Goal: Transaction & Acquisition: Purchase product/service

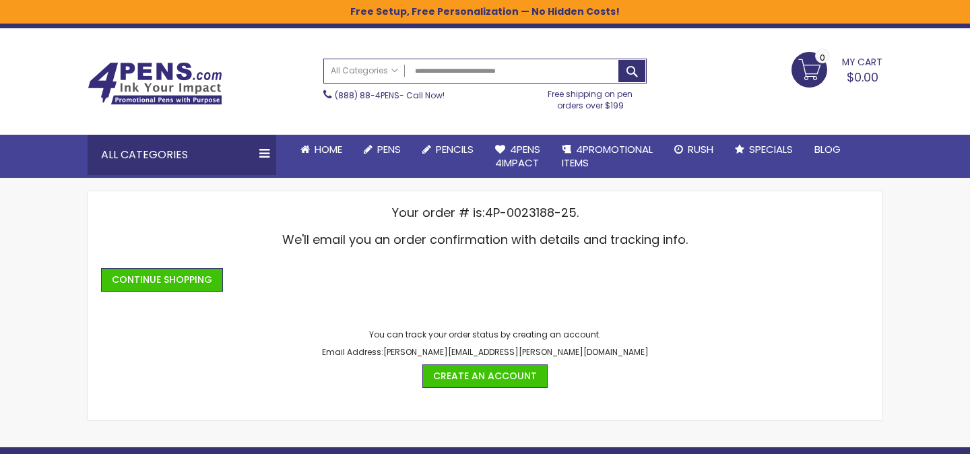
type input "**********"
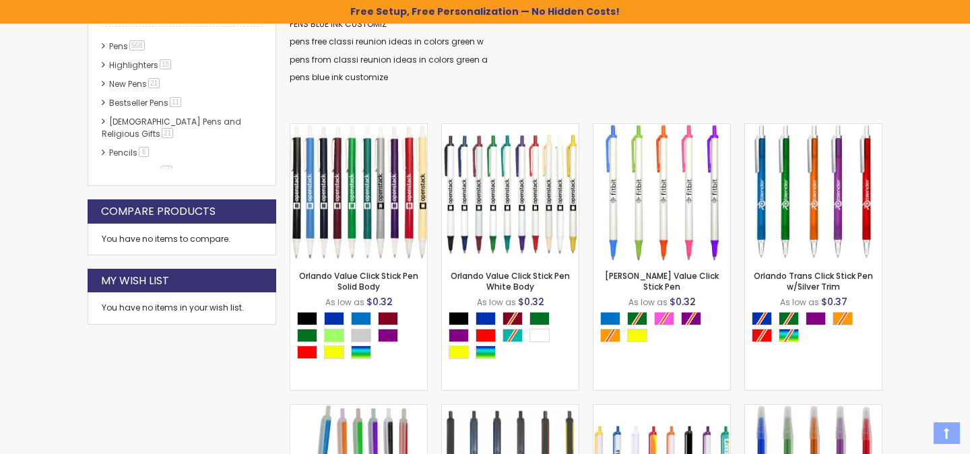
scroll to position [337, 0]
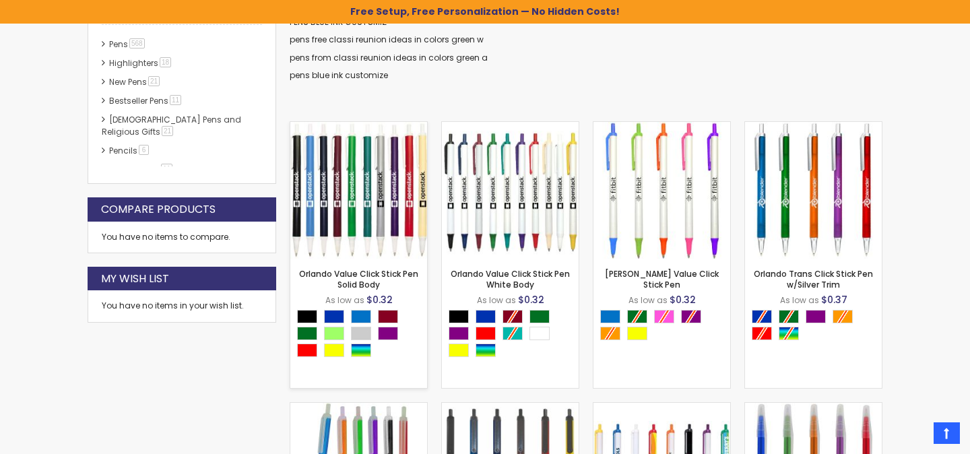
click at [383, 224] on img at bounding box center [358, 190] width 137 height 137
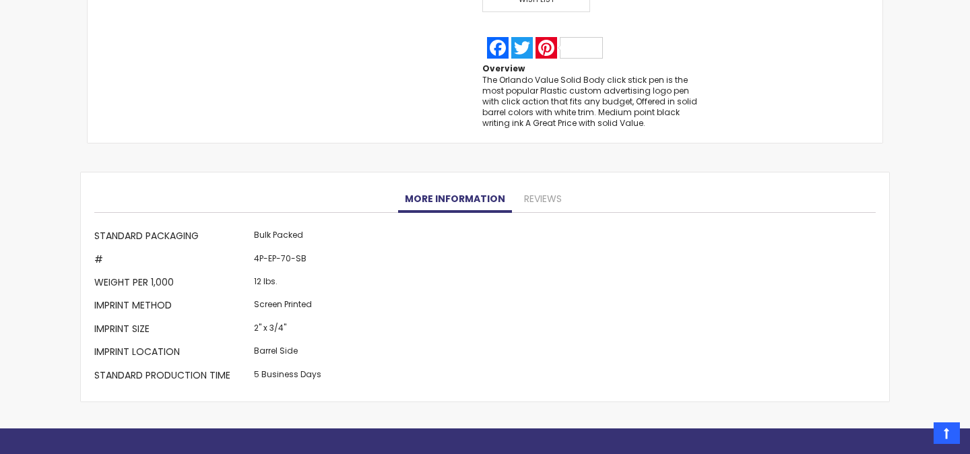
scroll to position [1263, 0]
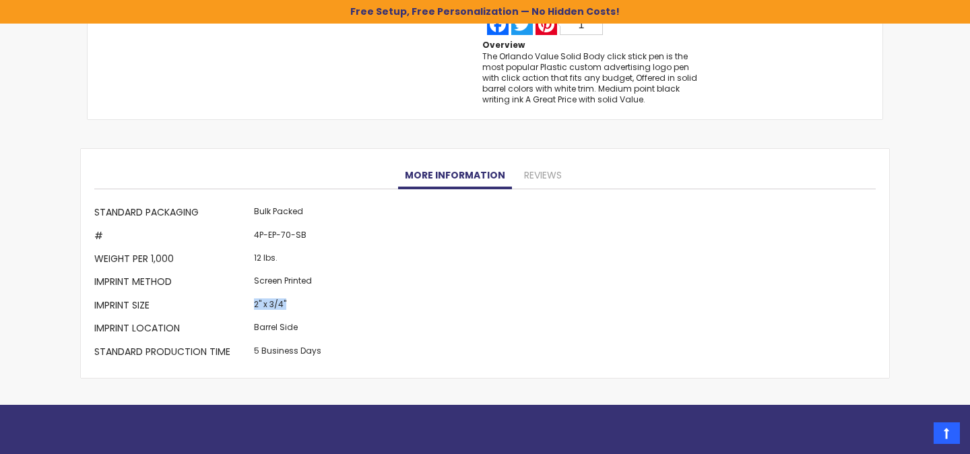
drag, startPoint x: 253, startPoint y: 302, endPoint x: 299, endPoint y: 304, distance: 46.5
click at [299, 304] on td "2" x 3/4"" at bounding box center [288, 306] width 74 height 23
copy td "2" x 3/4""
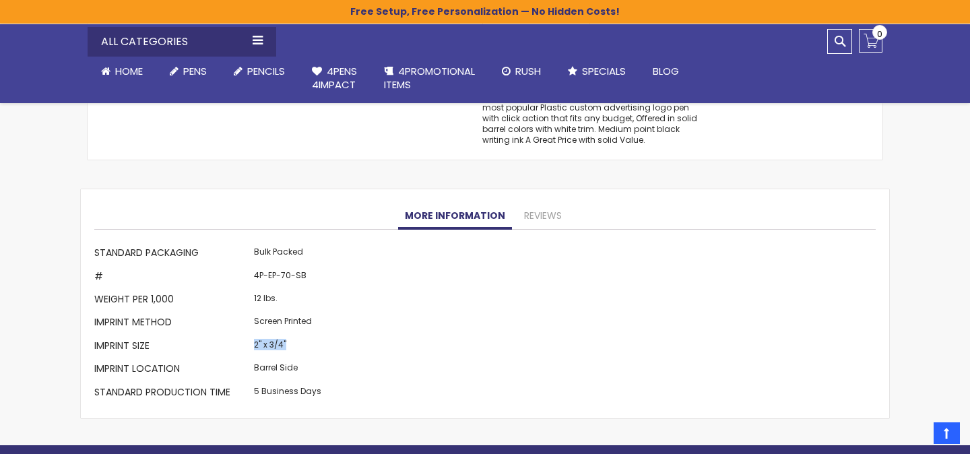
scroll to position [1273, 0]
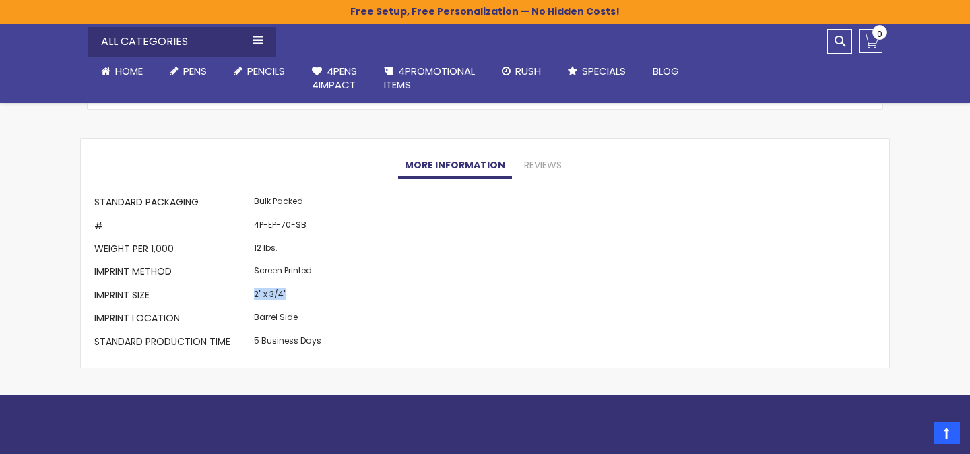
copy td "2" x 3/4""
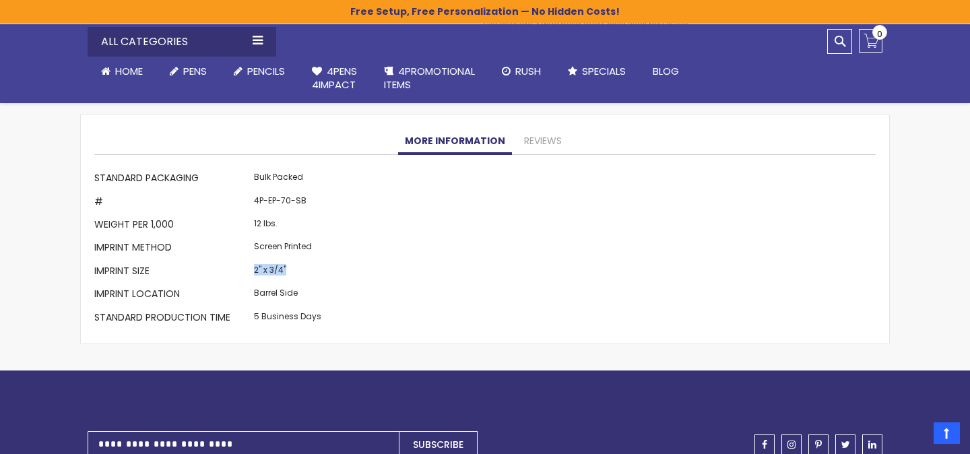
copy td "2" x 3/4""
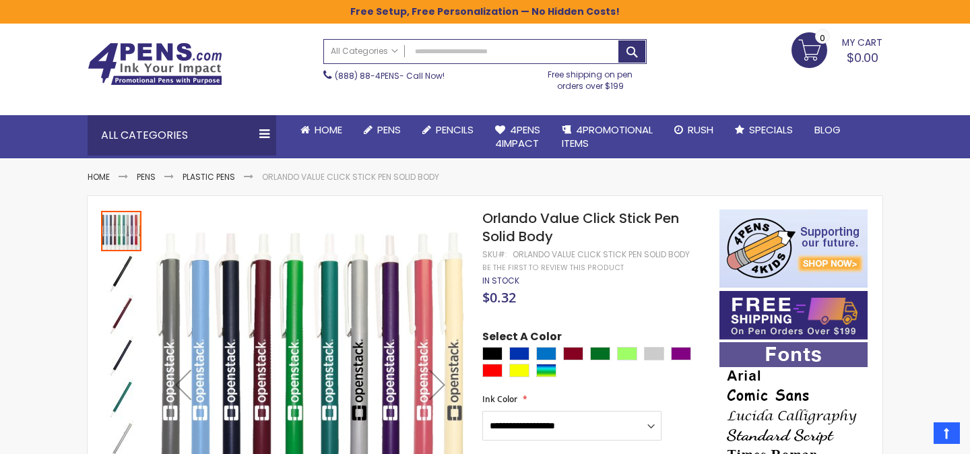
scroll to position [0, 0]
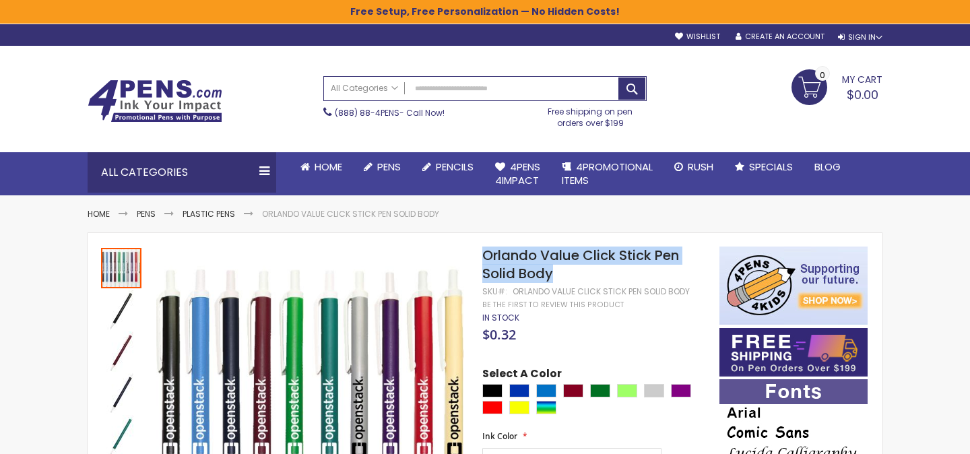
drag, startPoint x: 484, startPoint y: 251, endPoint x: 556, endPoint y: 270, distance: 75.1
click at [557, 271] on h1 "Orlando Value Click Stick Pen Solid Body" at bounding box center [594, 264] width 224 height 36
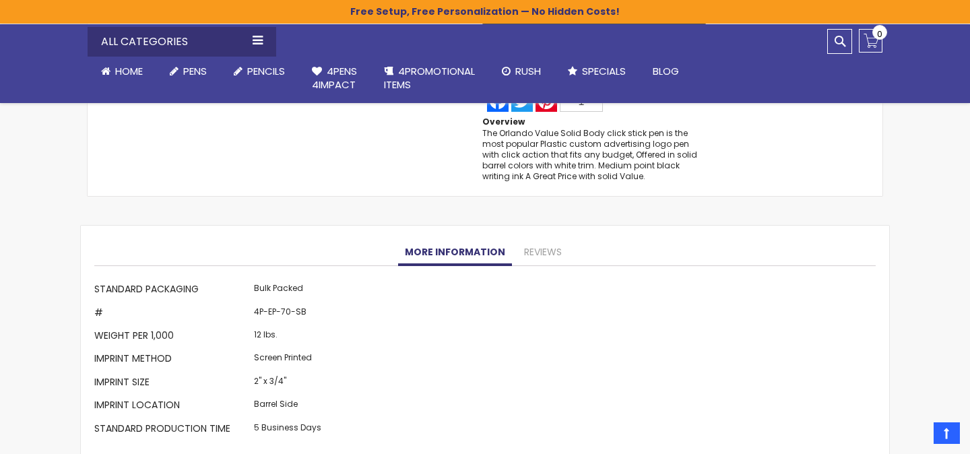
scroll to position [1230, 0]
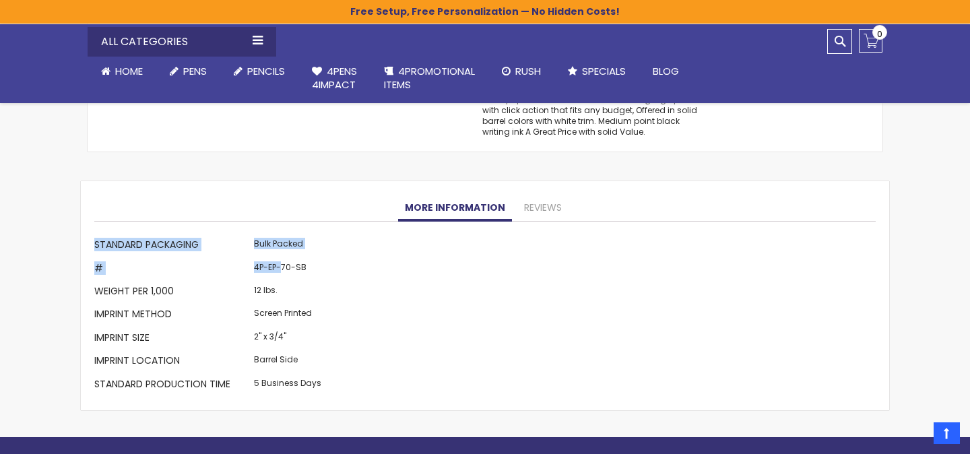
drag, startPoint x: 282, startPoint y: 269, endPoint x: 346, endPoint y: 268, distance: 64.0
click at [346, 268] on div "More Information Standard Packaging Bulk Packed # 4P-EP-70-SB Weight per 1,000 …" at bounding box center [484, 316] width 781 height 162
copy table "More Information Standard Packaging Bulk Packed # 4P-EP-"
click at [286, 270] on td "4P-EP-70-SB" at bounding box center [288, 269] width 74 height 23
drag, startPoint x: 283, startPoint y: 269, endPoint x: 310, endPoint y: 269, distance: 27.6
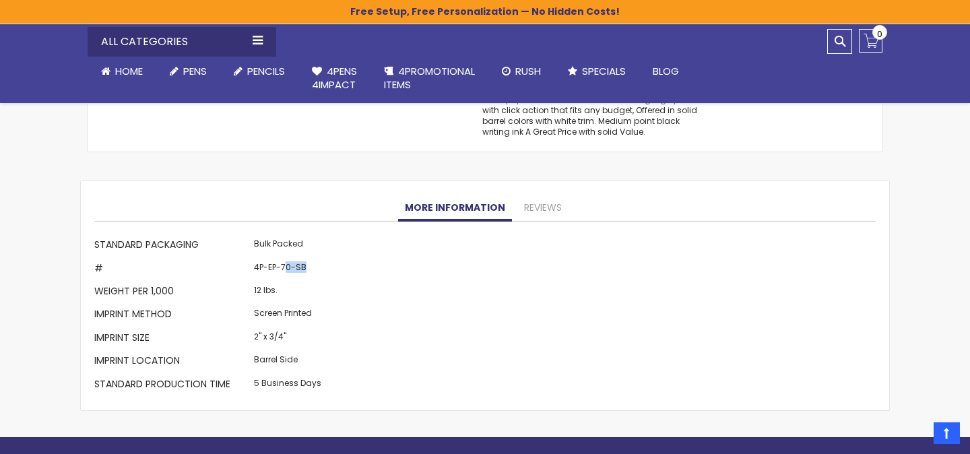
click at [310, 269] on td "4P-EP-70-SB" at bounding box center [288, 269] width 74 height 23
click at [306, 269] on td "4P-EP-70-SB" at bounding box center [288, 269] width 74 height 23
drag, startPoint x: 315, startPoint y: 269, endPoint x: 280, endPoint y: 267, distance: 35.0
click at [280, 267] on td "4P-EP-70-SB" at bounding box center [288, 269] width 74 height 23
copy td "70-SB"
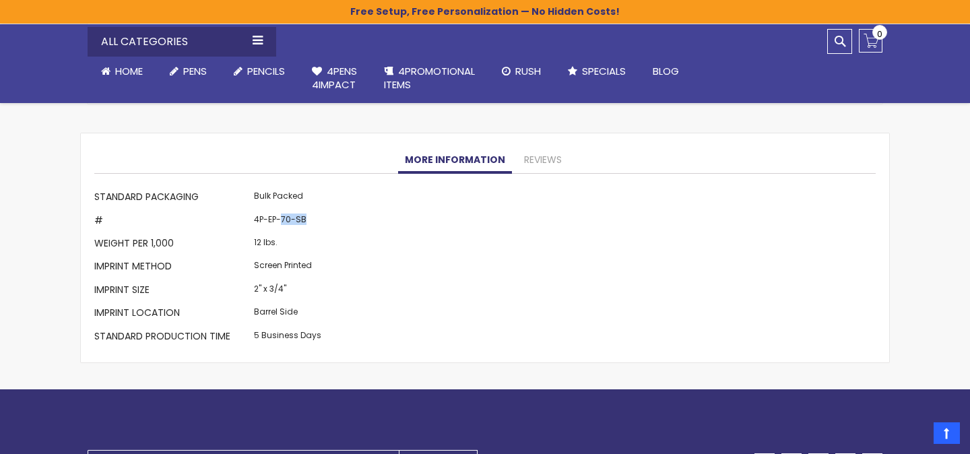
scroll to position [1274, 0]
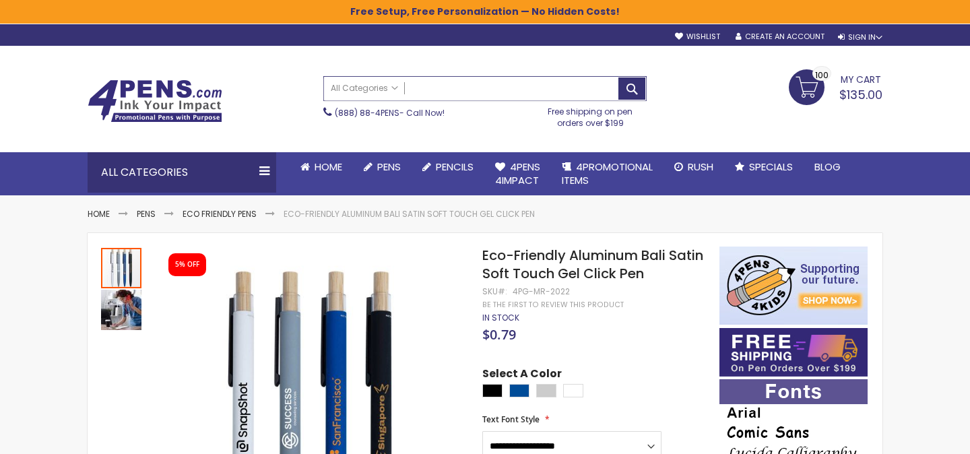
click at [477, 91] on input "Search" at bounding box center [485, 89] width 322 height 24
paste input "**********"
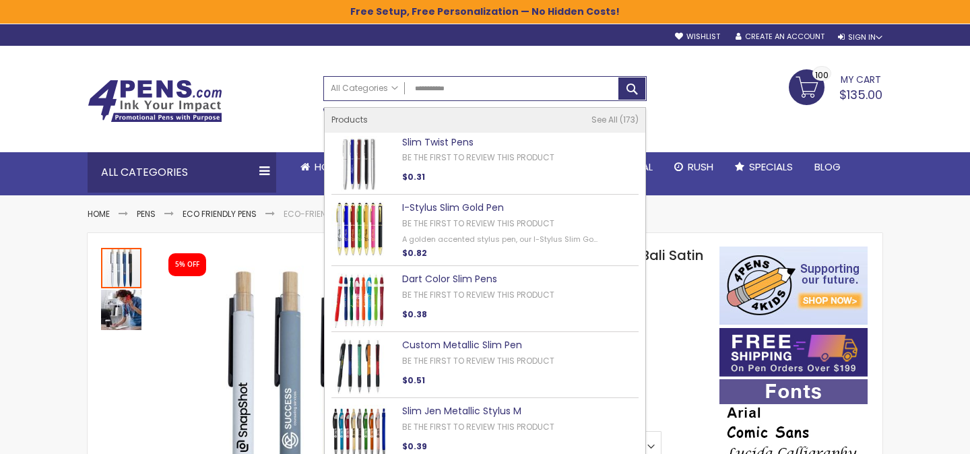
click at [438, 141] on link "Slim Twist Pens" at bounding box center [437, 141] width 71 height 13
type input "**********"
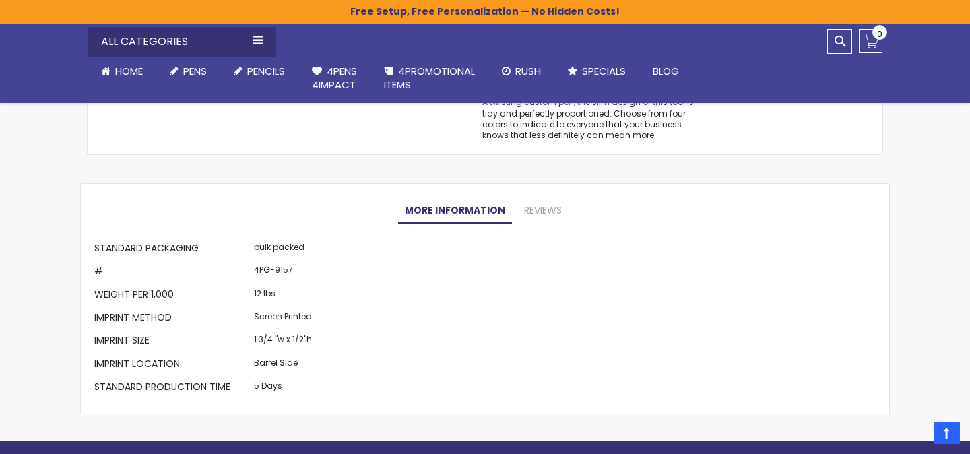
scroll to position [1181, 0]
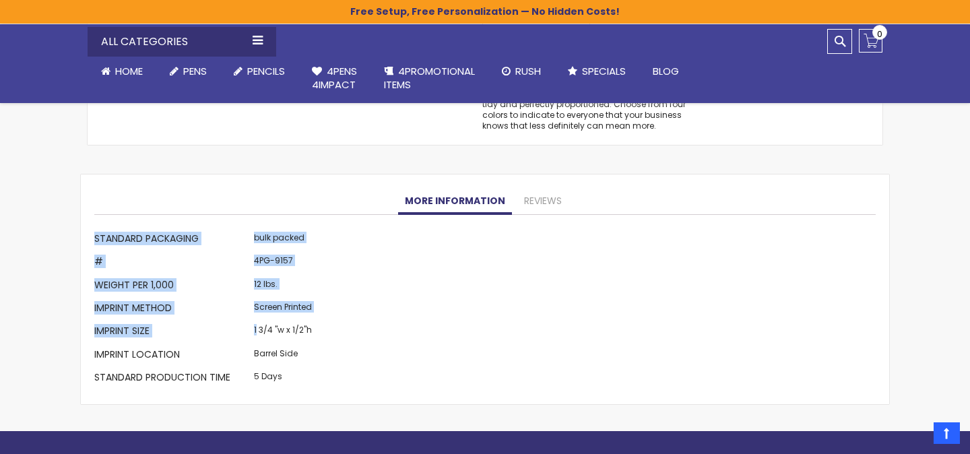
drag, startPoint x: 254, startPoint y: 331, endPoint x: 348, endPoint y: 333, distance: 93.6
click at [348, 333] on div "More Information Standard Packaging bulk packed # 4PG-9157 Weight per 1,000 12 …" at bounding box center [484, 309] width 781 height 162
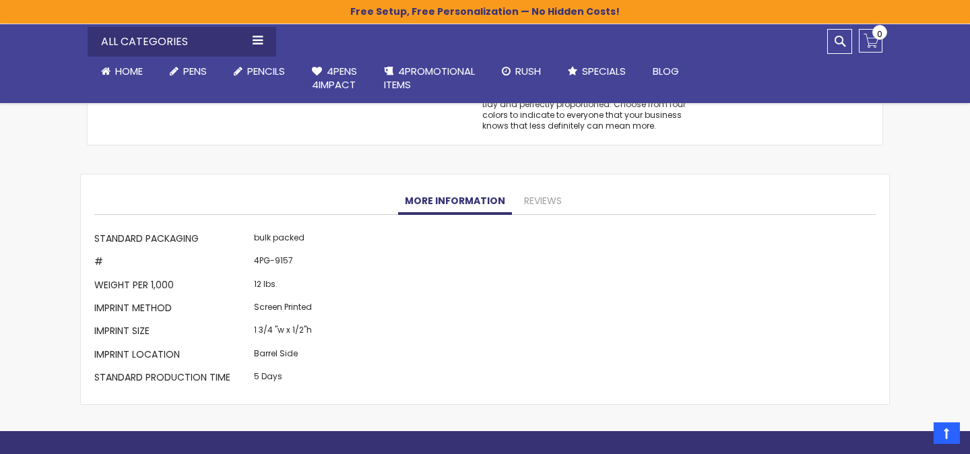
click at [300, 334] on td "1 3/4 "w x 1/2"h" at bounding box center [283, 332] width 65 height 23
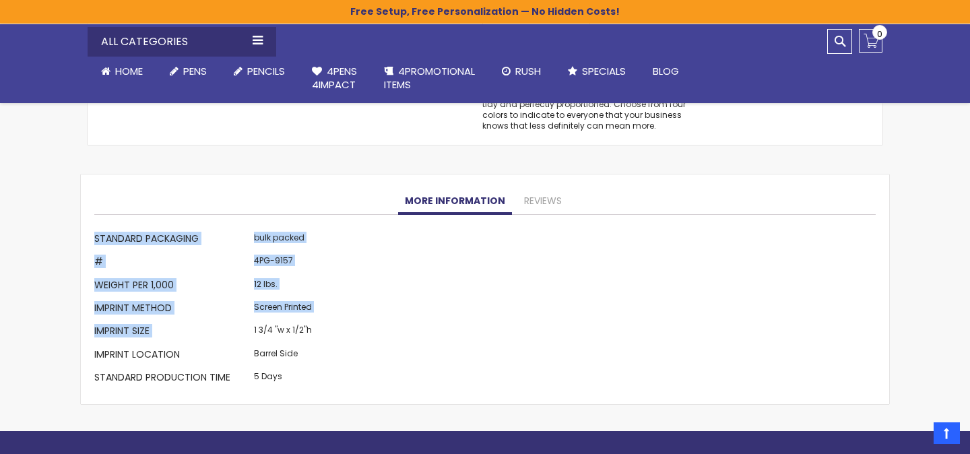
drag, startPoint x: 321, startPoint y: 334, endPoint x: 251, endPoint y: 331, distance: 70.1
click at [251, 331] on div "More Information Standard Packaging bulk packed # 4PG-9157 Weight per 1,000 12 …" at bounding box center [484, 309] width 781 height 162
click at [251, 331] on td "1 3/4 "w x 1/2"h" at bounding box center [283, 332] width 65 height 23
drag, startPoint x: 253, startPoint y: 330, endPoint x: 314, endPoint y: 326, distance: 61.4
click at [314, 326] on div "More Information Standard Packaging bulk packed # 4PG-9157 Weight per 1,000 12 …" at bounding box center [484, 309] width 781 height 162
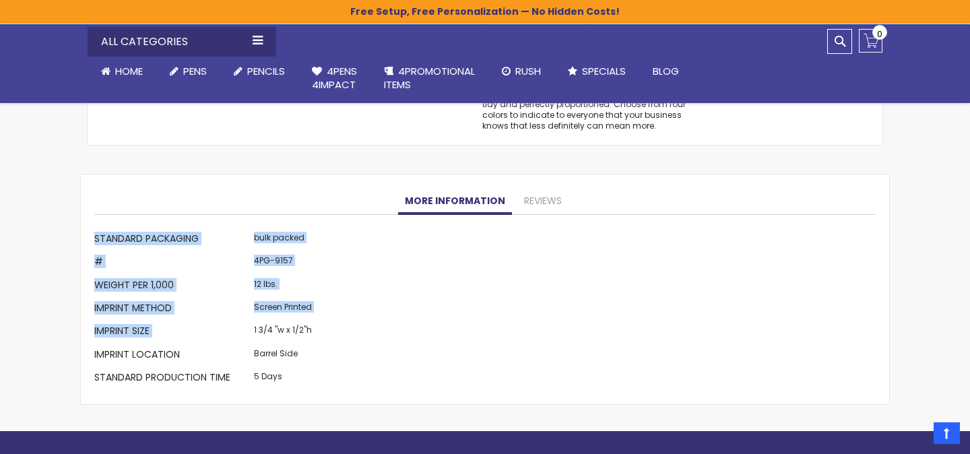
click at [303, 326] on td "1 3/4 "w x 1/2"h" at bounding box center [283, 332] width 65 height 23
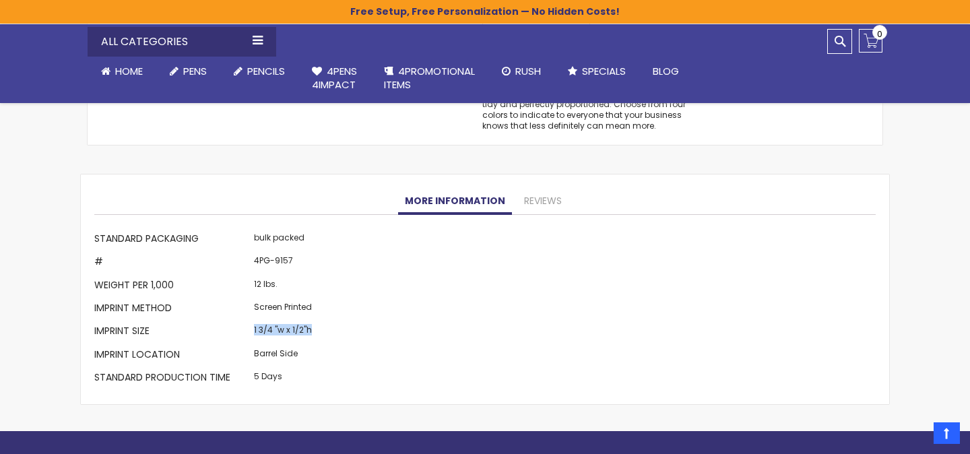
drag, startPoint x: 310, startPoint y: 326, endPoint x: 251, endPoint y: 326, distance: 58.6
click at [251, 326] on td "1 3/4 "w x 1/2"h" at bounding box center [283, 332] width 65 height 23
copy td "1 3/4 "w x 1/2"h"
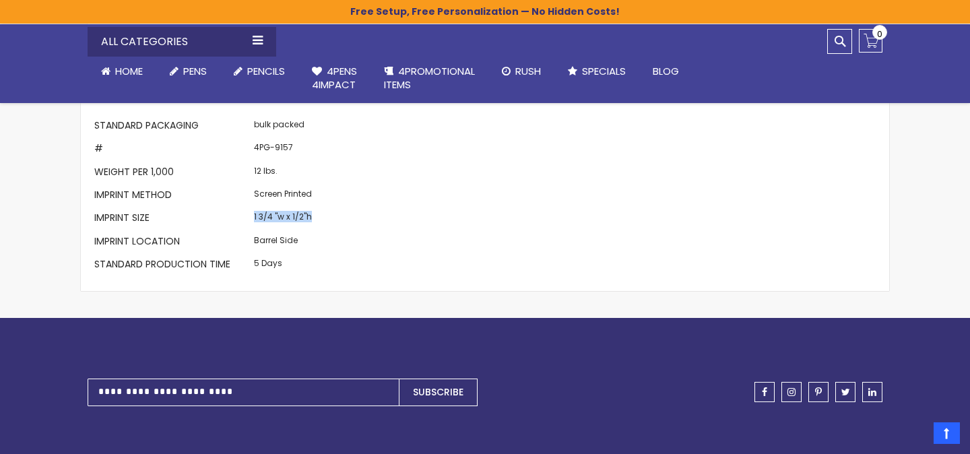
scroll to position [1325, 0]
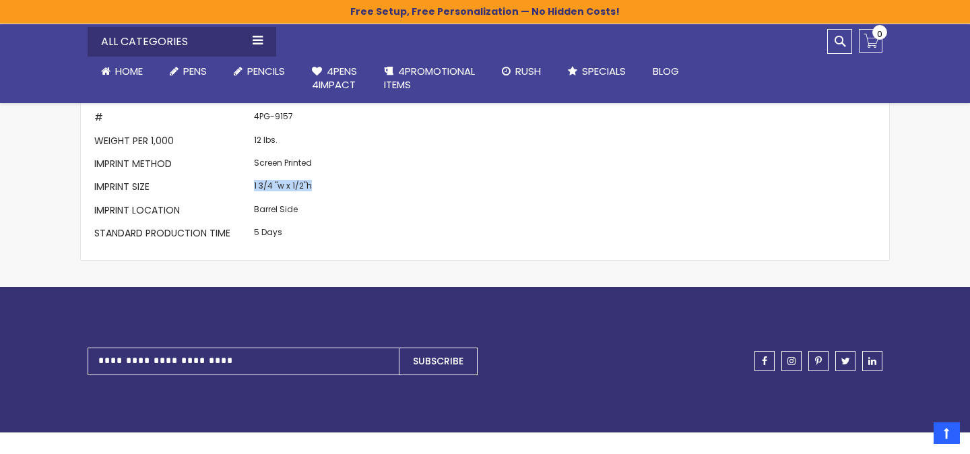
copy td "1 3/4 "w x 1/2"h"
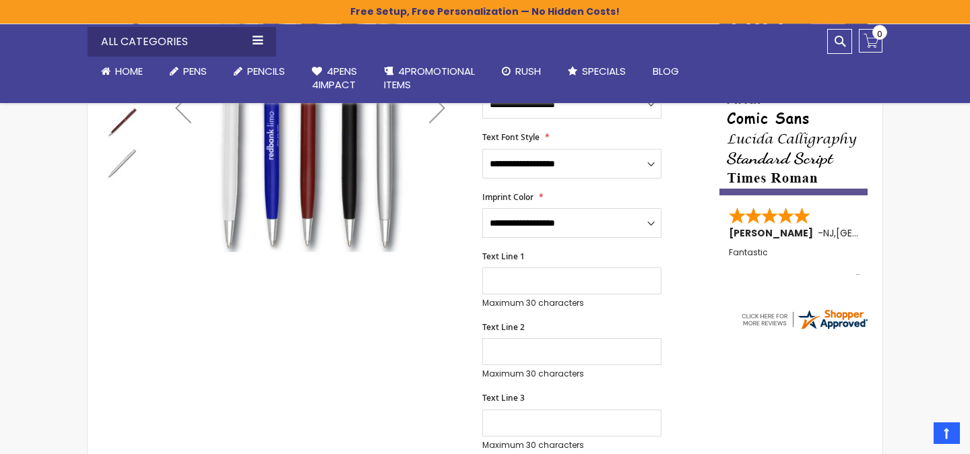
scroll to position [11, 0]
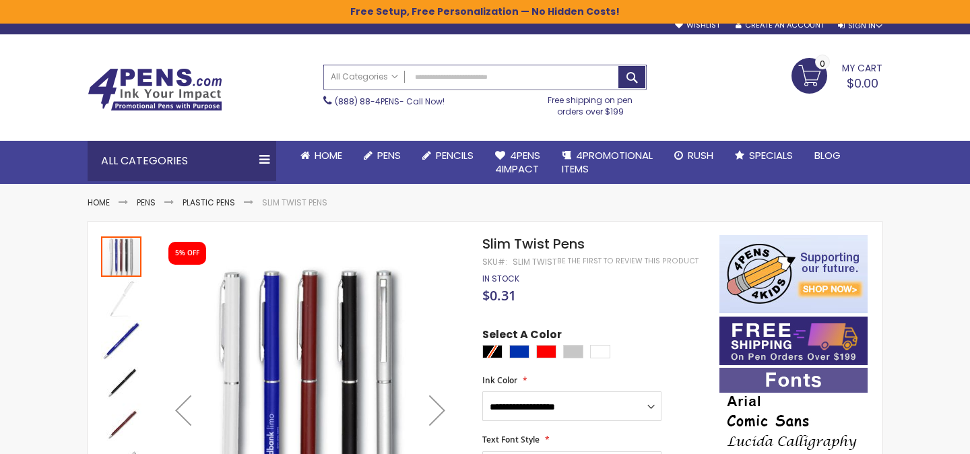
click at [444, 78] on input "Search" at bounding box center [485, 77] width 322 height 24
paste input "**********"
type input "**********"
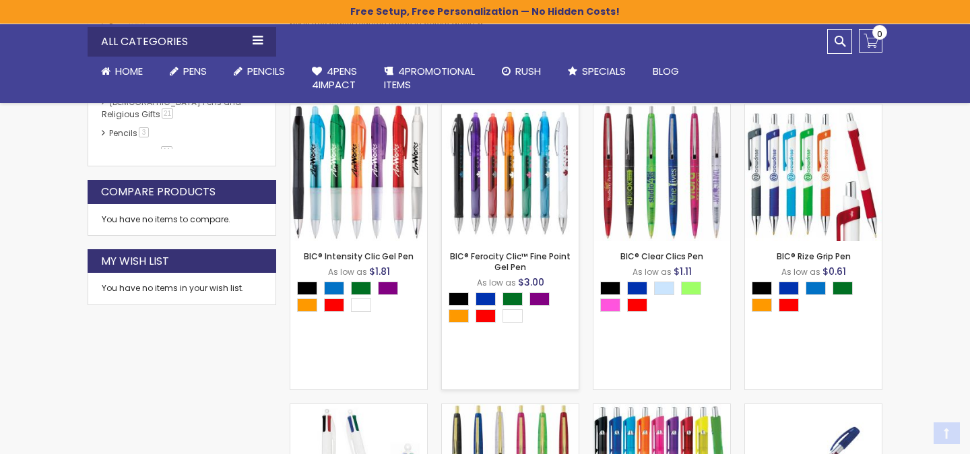
scroll to position [378, 0]
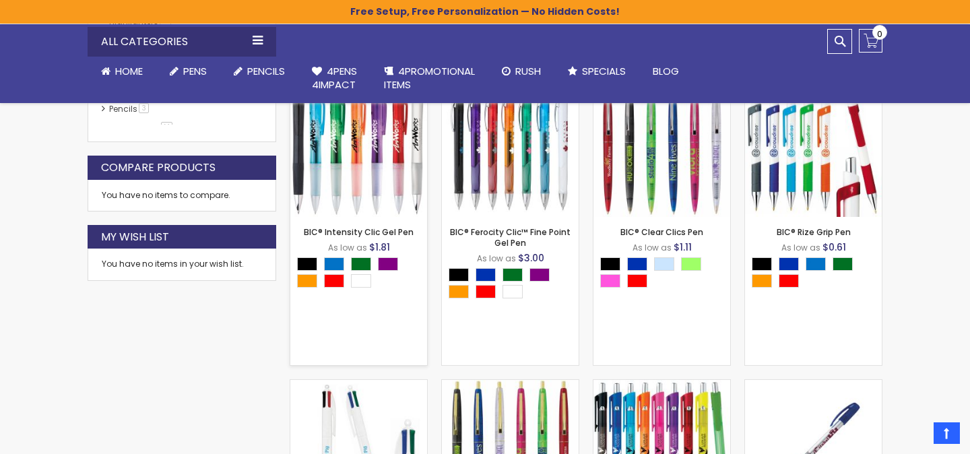
click at [376, 153] on img at bounding box center [358, 148] width 137 height 137
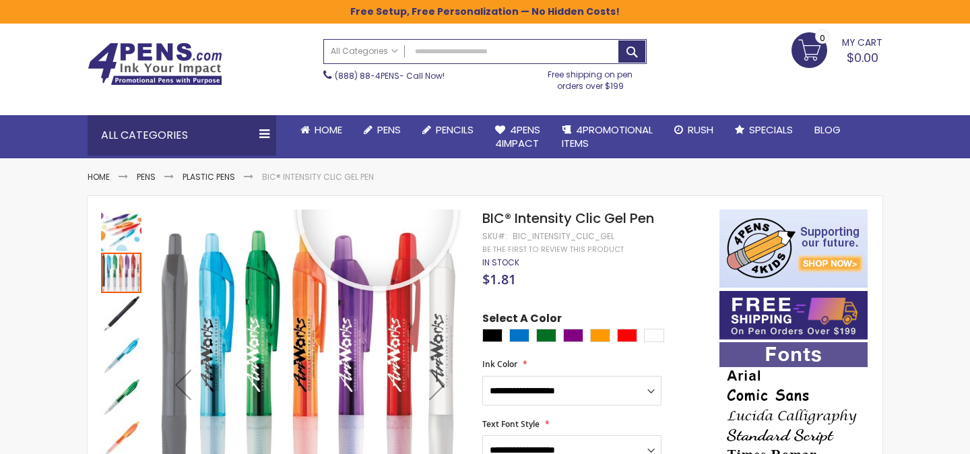
scroll to position [70, 0]
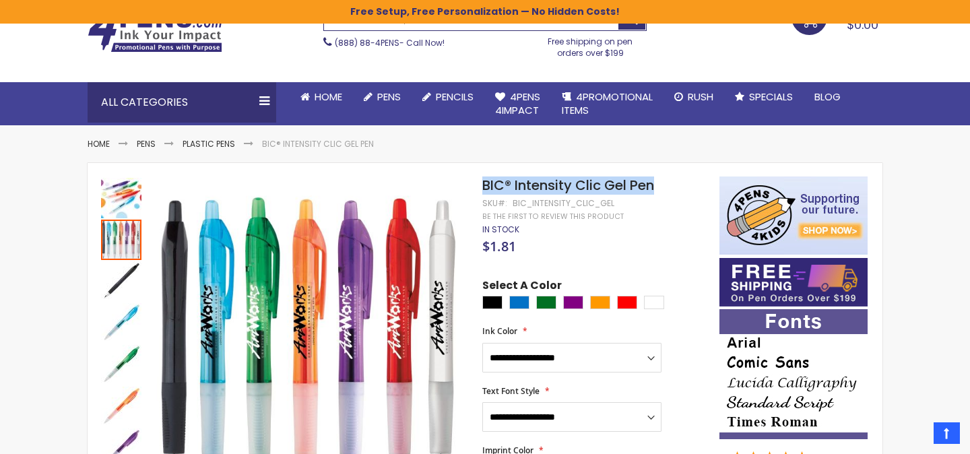
drag, startPoint x: 670, startPoint y: 191, endPoint x: 476, endPoint y: 190, distance: 194.0
copy div "Skip to the end of the images gallery Skip to the beginning of the images galle…"
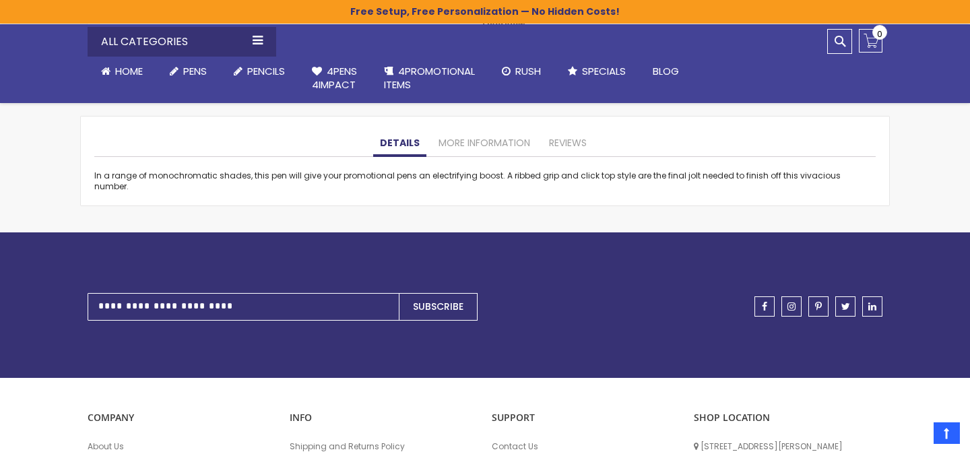
scroll to position [1222, 0]
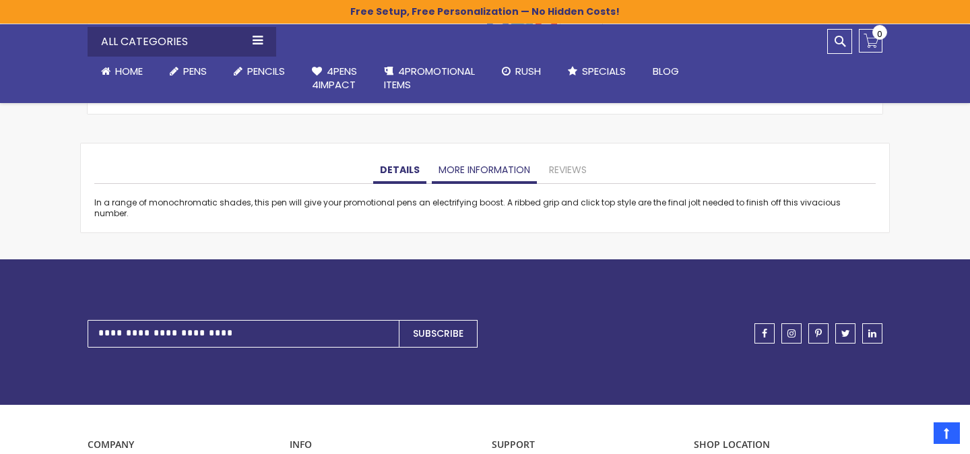
click at [479, 173] on link "More Information" at bounding box center [484, 170] width 105 height 27
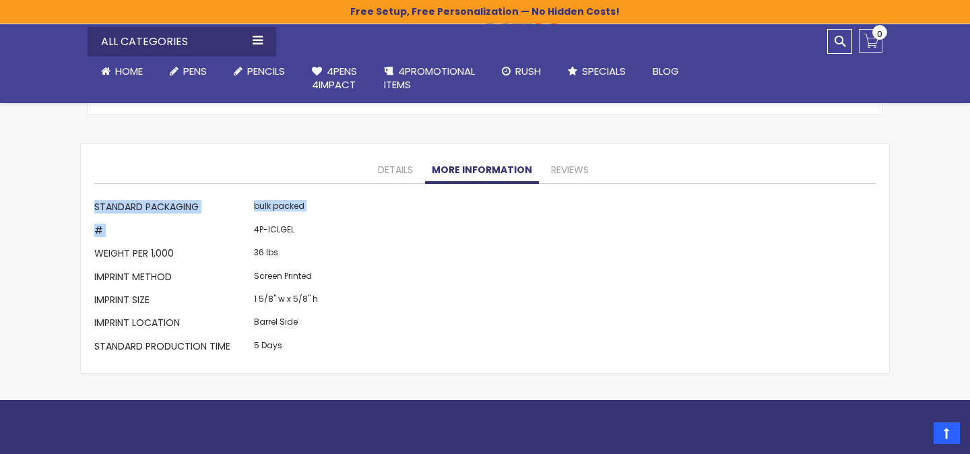
drag, startPoint x: 253, startPoint y: 228, endPoint x: 327, endPoint y: 231, distance: 74.8
click at [327, 231] on div "More Information Standard Packaging bulk packed # 4P-ICLGEL Weight per 1,000 36…" at bounding box center [484, 278] width 781 height 162
copy table "More Information Standard Packaging bulk packed #"
click at [284, 235] on td "4P-ICLGEL" at bounding box center [286, 231] width 71 height 23
drag, startPoint x: 310, startPoint y: 235, endPoint x: 253, endPoint y: 232, distance: 56.6
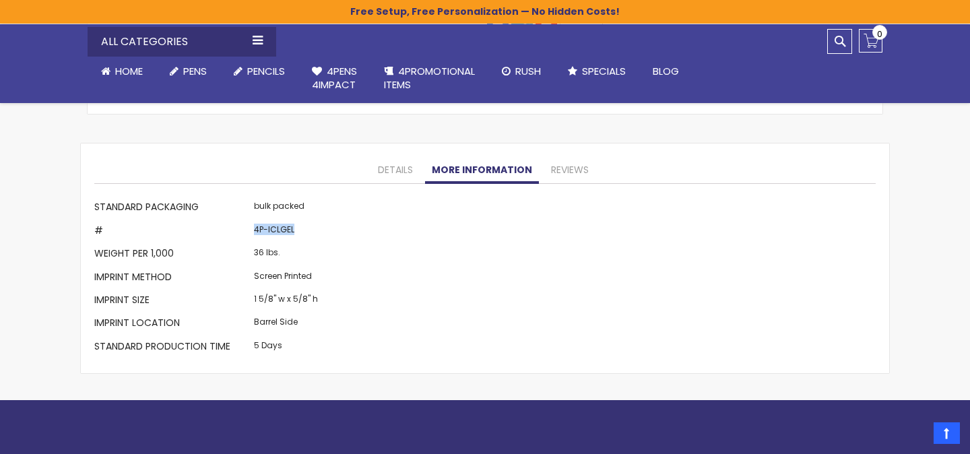
click at [253, 232] on td "4P-ICLGEL" at bounding box center [286, 231] width 71 height 23
copy td "4P-ICLGEL"
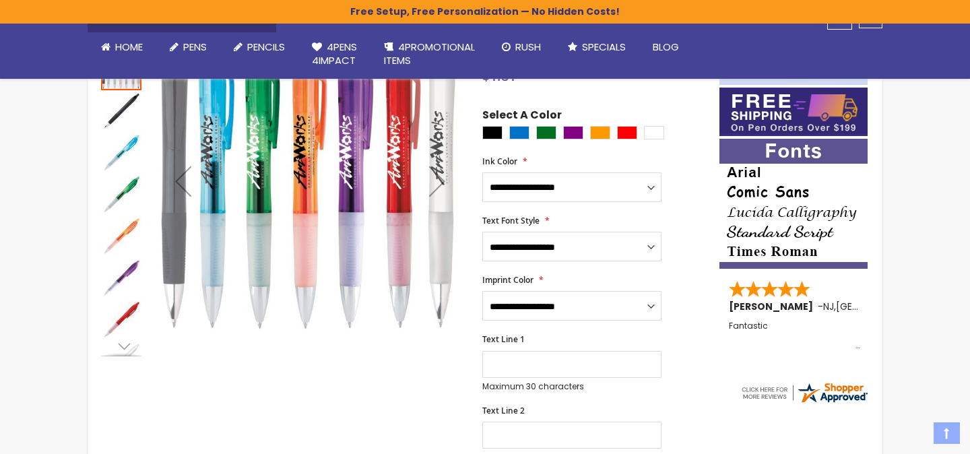
scroll to position [279, 0]
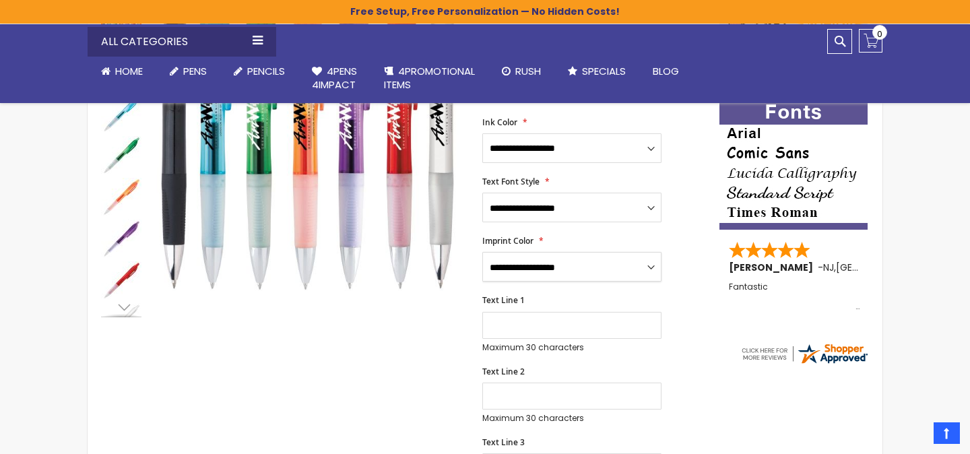
click at [541, 255] on select "**********" at bounding box center [571, 267] width 179 height 30
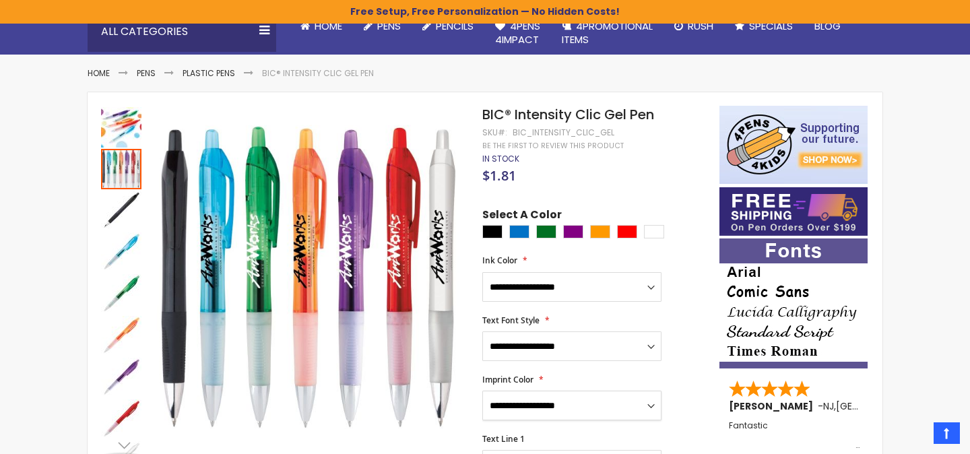
scroll to position [143, 0]
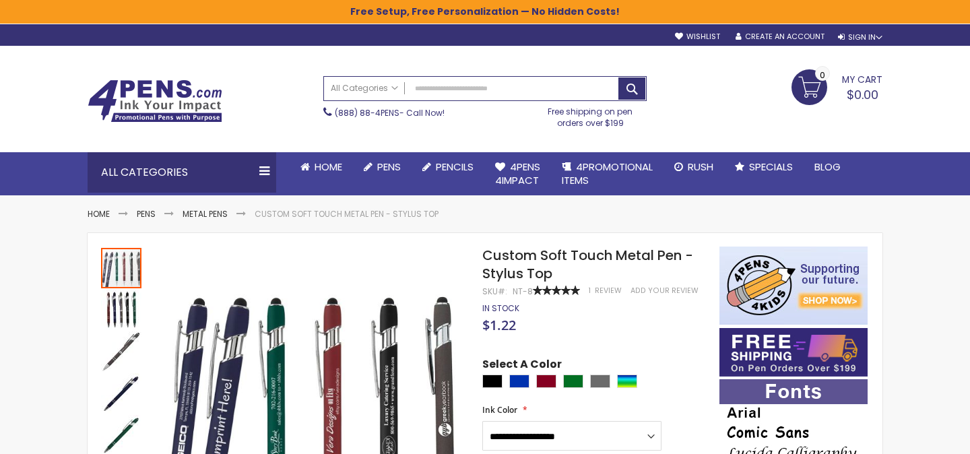
scroll to position [54, 0]
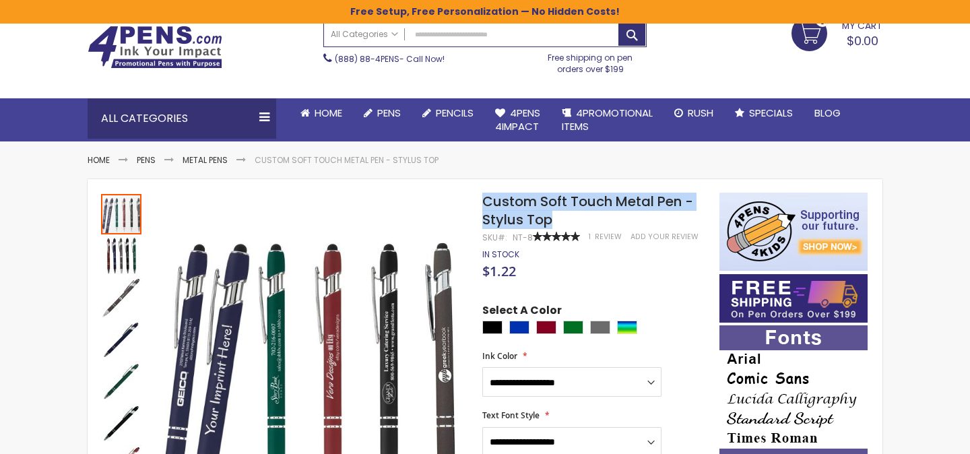
drag, startPoint x: 485, startPoint y: 196, endPoint x: 551, endPoint y: 225, distance: 72.1
click at [551, 225] on span "Custom Soft Touch Metal Pen - Stylus Top" at bounding box center [587, 210] width 211 height 37
copy span "Custom Soft Touch Metal Pen - Stylus Top"
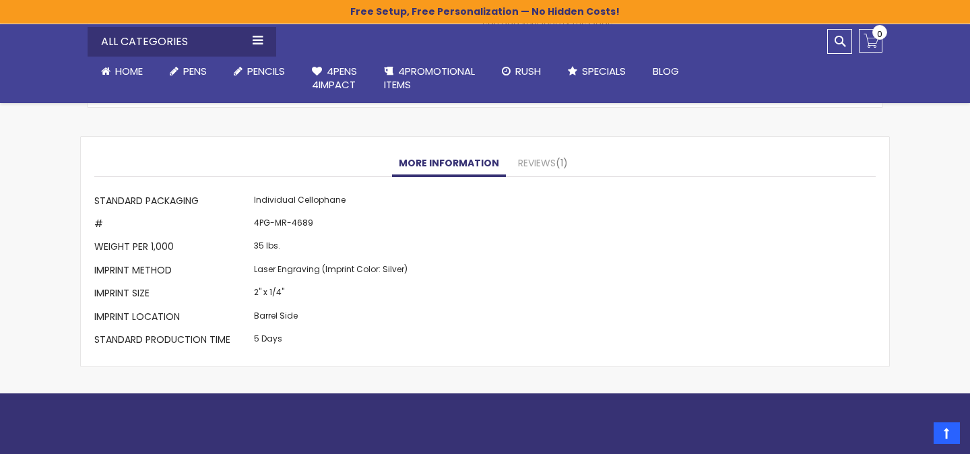
scroll to position [1133, 0]
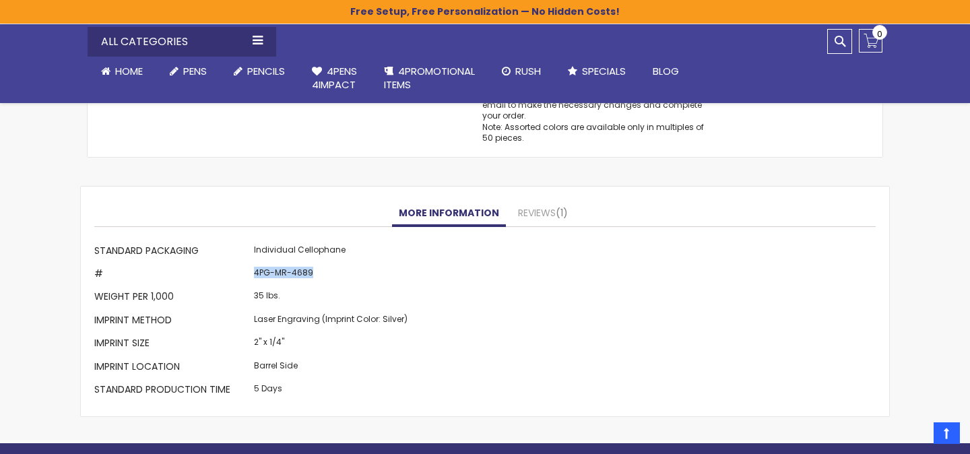
drag, startPoint x: 328, startPoint y: 276, endPoint x: 246, endPoint y: 272, distance: 82.3
click at [246, 272] on tr "# 4PG-MR-4689" at bounding box center [252, 274] width 317 height 23
copy tr "4PG-MR-4689"
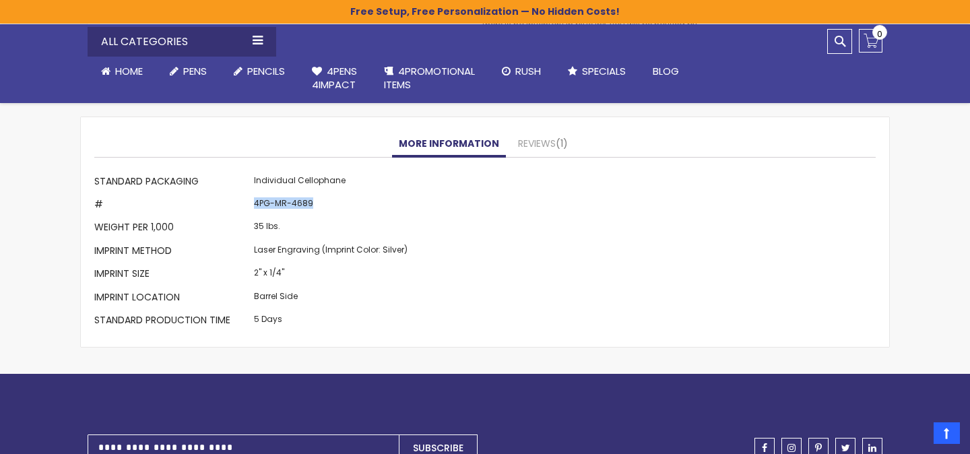
scroll to position [1188, 0]
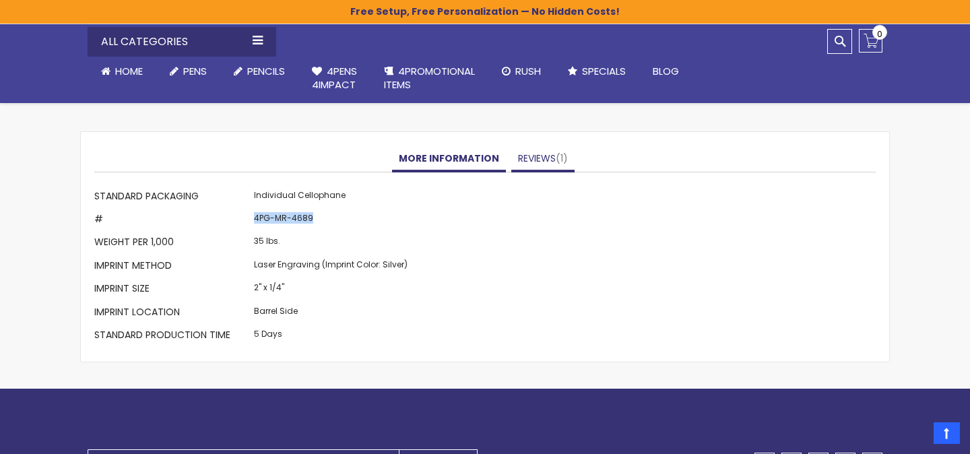
click at [536, 159] on link "Reviews 1" at bounding box center [542, 158] width 63 height 27
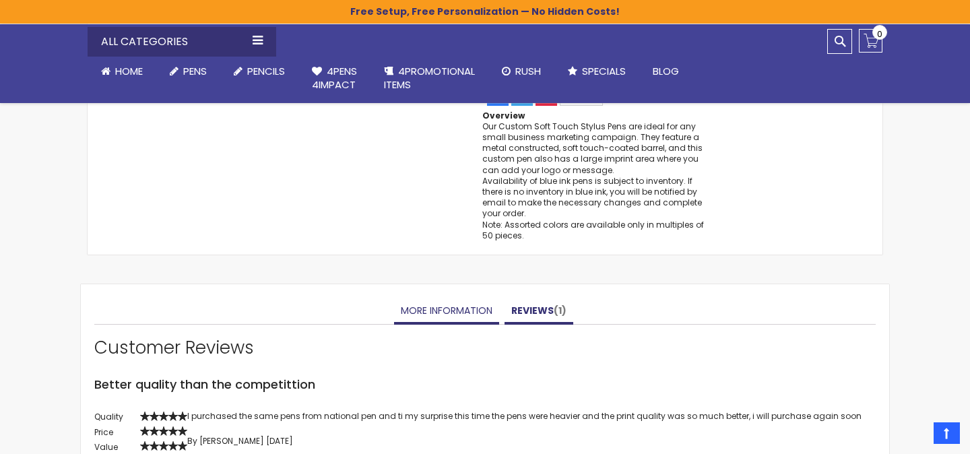
click at [430, 301] on link "More Information" at bounding box center [446, 311] width 105 height 27
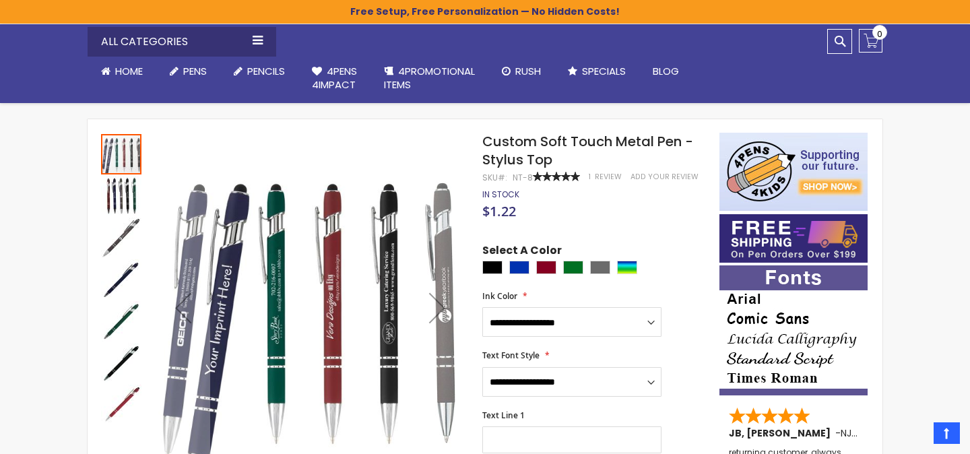
scroll to position [0, 0]
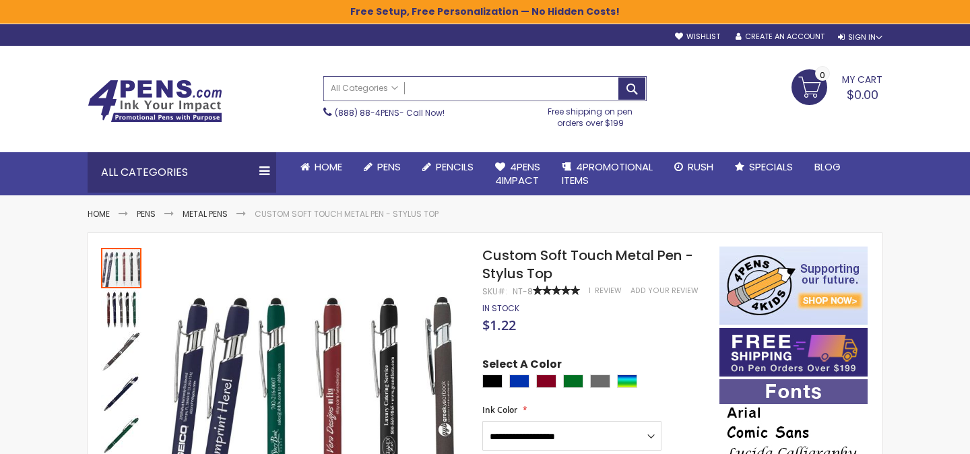
click at [464, 84] on input "Search" at bounding box center [485, 89] width 322 height 24
paste input "**********"
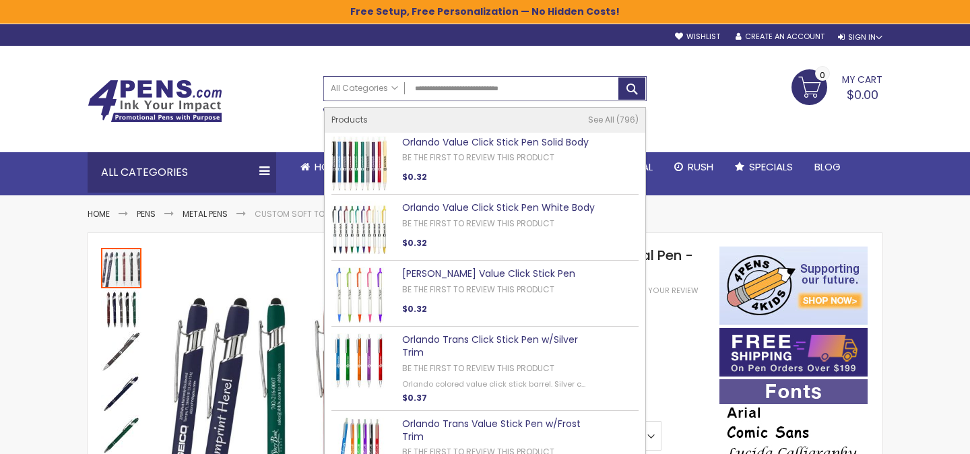
type input "**********"
click at [447, 145] on link "Orlando Value Click Stick Pen Solid Body" at bounding box center [495, 141] width 187 height 13
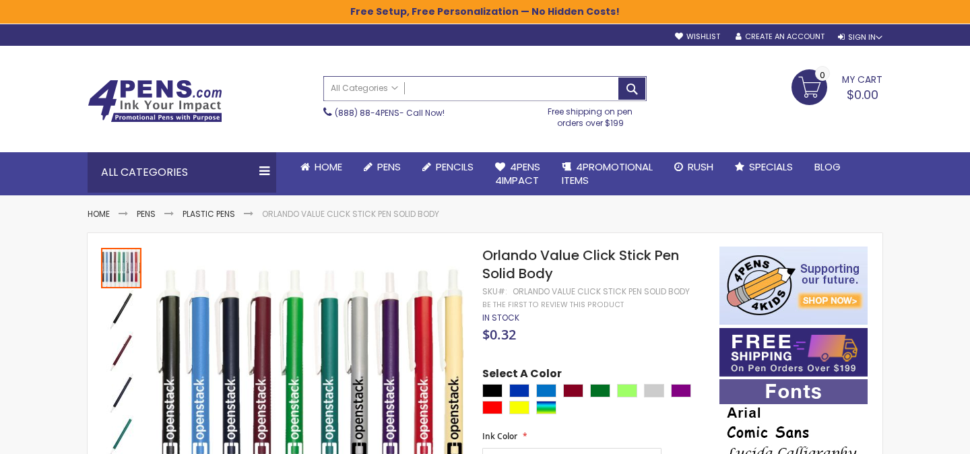
click at [460, 94] on input "Search" at bounding box center [485, 89] width 322 height 24
paste input "**********"
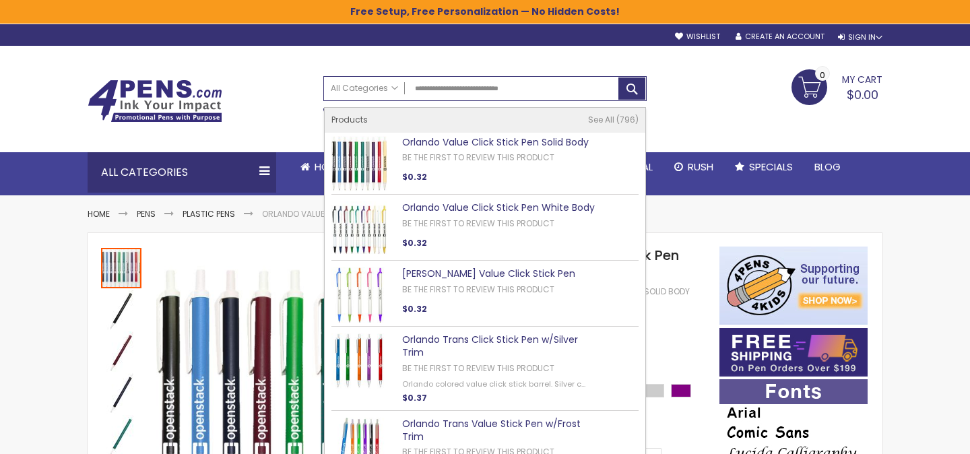
click at [451, 75] on div "Search All Categories All Categories Pens Plastic Pens Metal Pens Grip Pens Las…" at bounding box center [484, 101] width 323 height 65
click at [451, 84] on input "**********" at bounding box center [485, 89] width 322 height 24
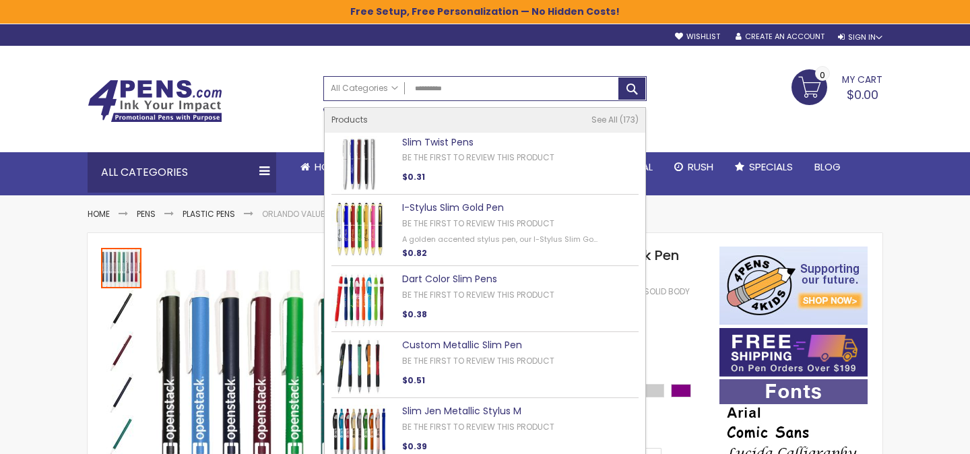
click at [444, 139] on link "Slim Twist Pens" at bounding box center [437, 141] width 71 height 13
type input "**********"
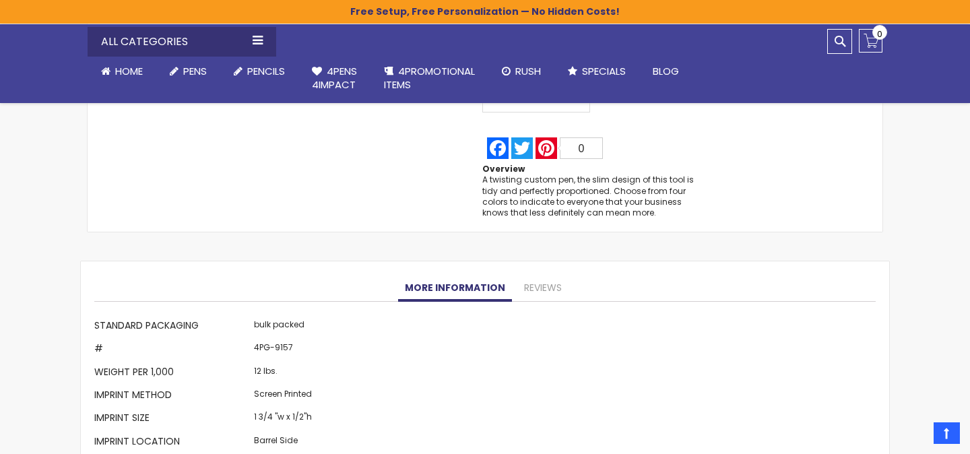
scroll to position [1045, 0]
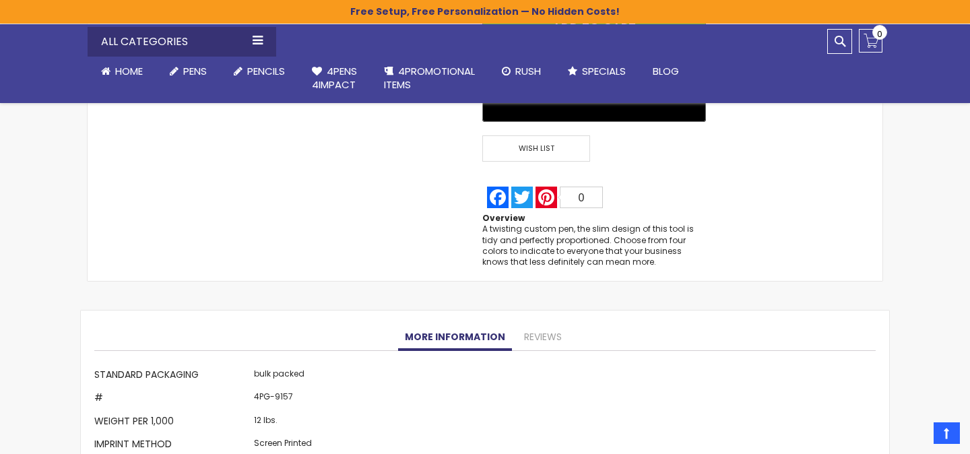
click at [277, 397] on td "4PG-9157" at bounding box center [283, 399] width 65 height 23
copy td "9157"
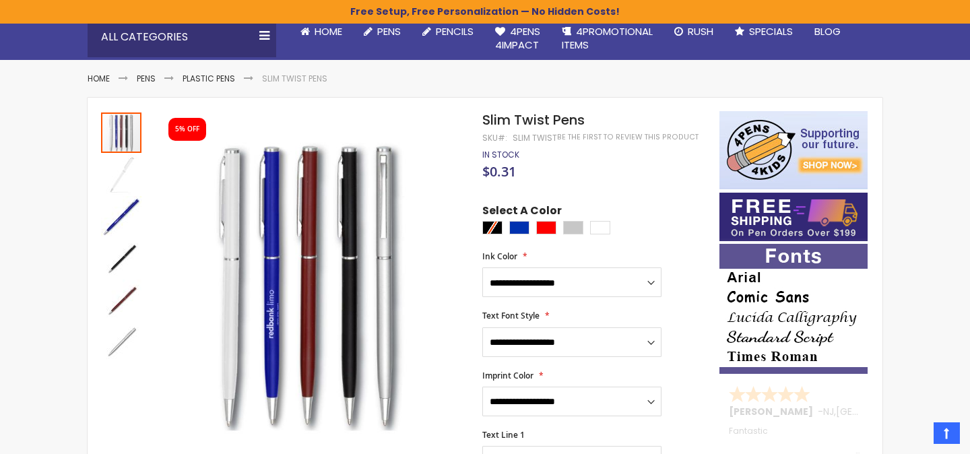
scroll to position [0, 0]
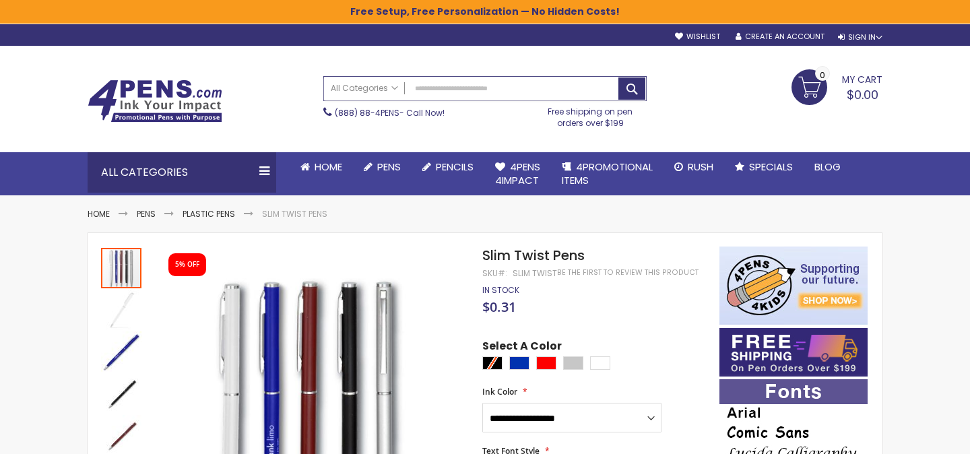
click at [455, 95] on input "Search" at bounding box center [485, 89] width 322 height 24
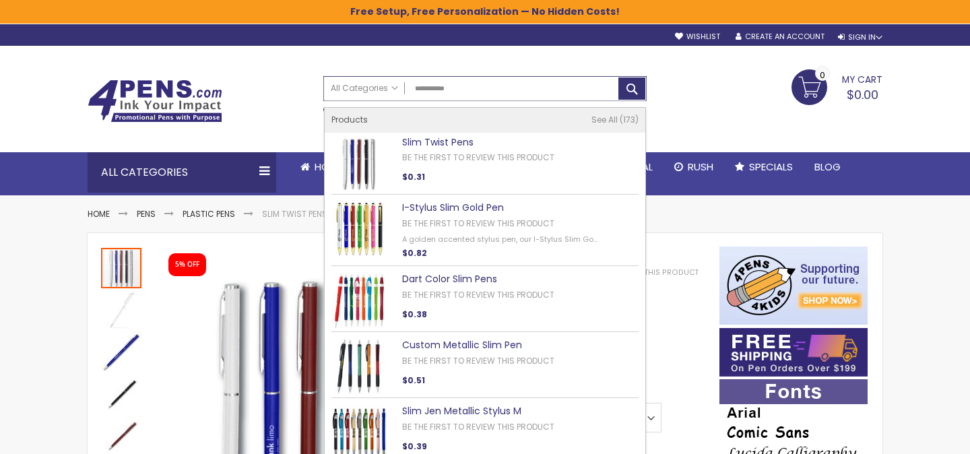
click at [460, 88] on input "**********" at bounding box center [485, 89] width 322 height 24
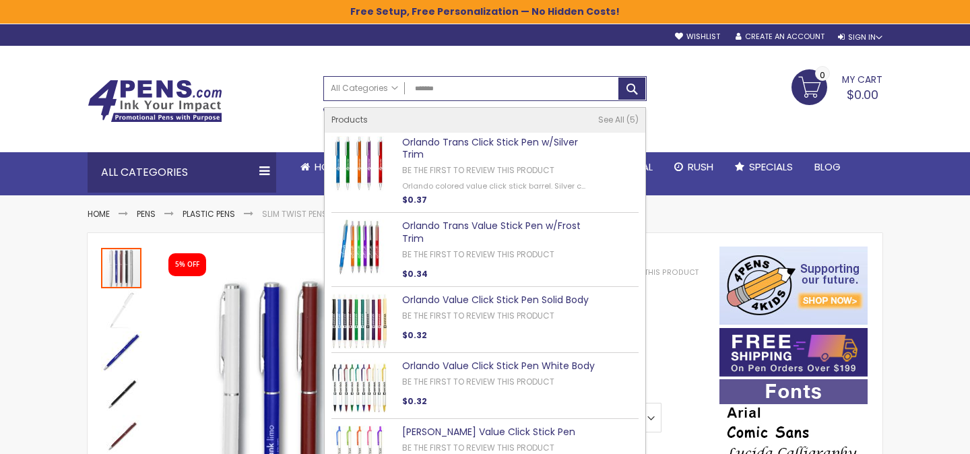
click at [457, 359] on link "Orlando Value Click Stick Pen White Body" at bounding box center [498, 365] width 193 height 13
type input "*******"
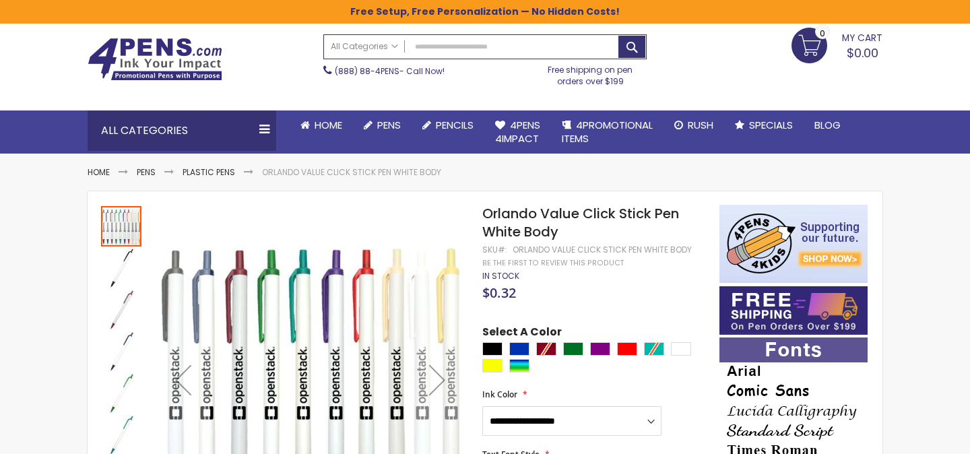
scroll to position [49, 0]
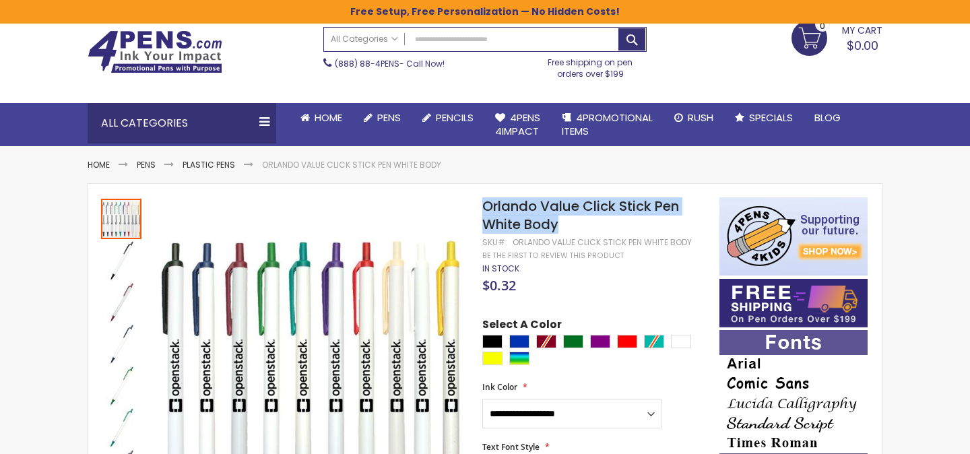
drag, startPoint x: 483, startPoint y: 203, endPoint x: 563, endPoint y: 226, distance: 83.3
click at [563, 226] on h1 "Orlando Value Click Stick Pen White Body" at bounding box center [594, 215] width 224 height 36
copy span "Orlando Value Click Stick Pen White Body"
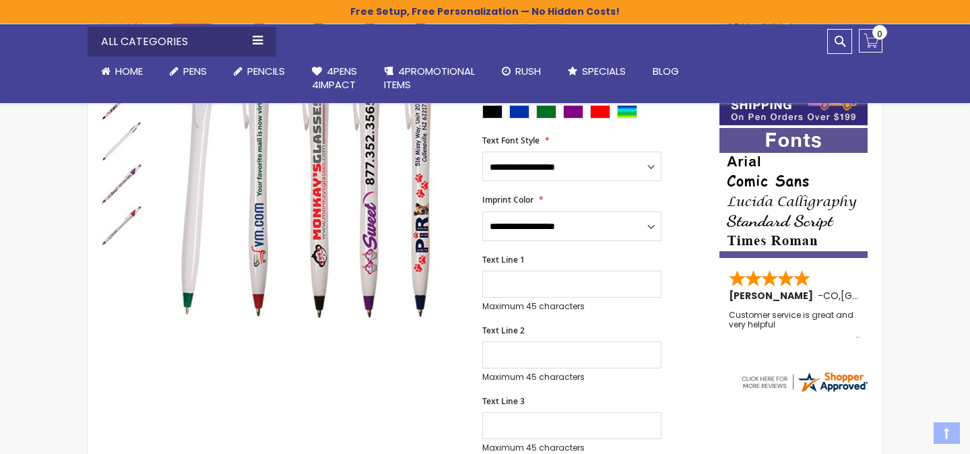
scroll to position [267, 0]
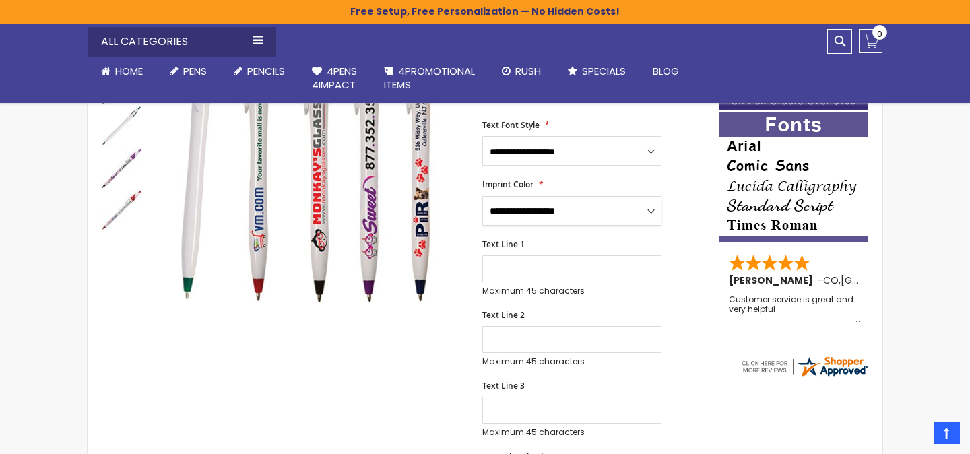
click at [538, 211] on select "**********" at bounding box center [571, 211] width 179 height 30
select select "****"
click at [482, 196] on select "**********" at bounding box center [571, 211] width 179 height 30
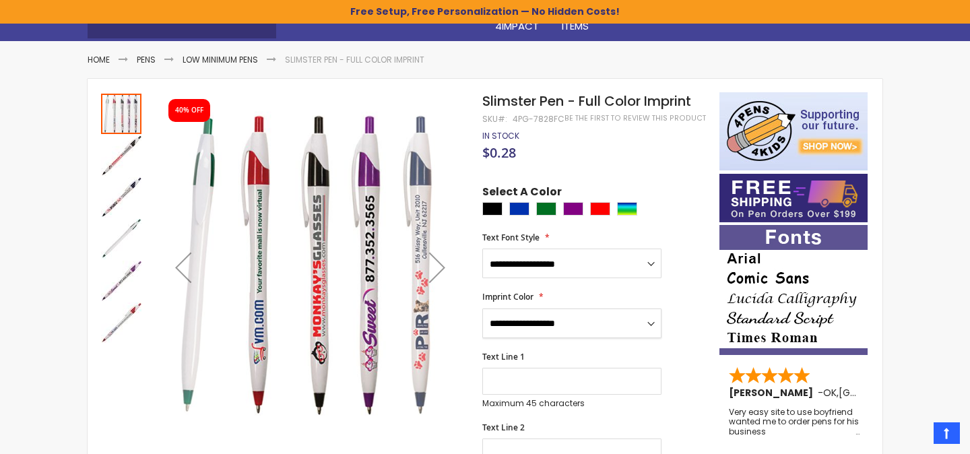
scroll to position [131, 0]
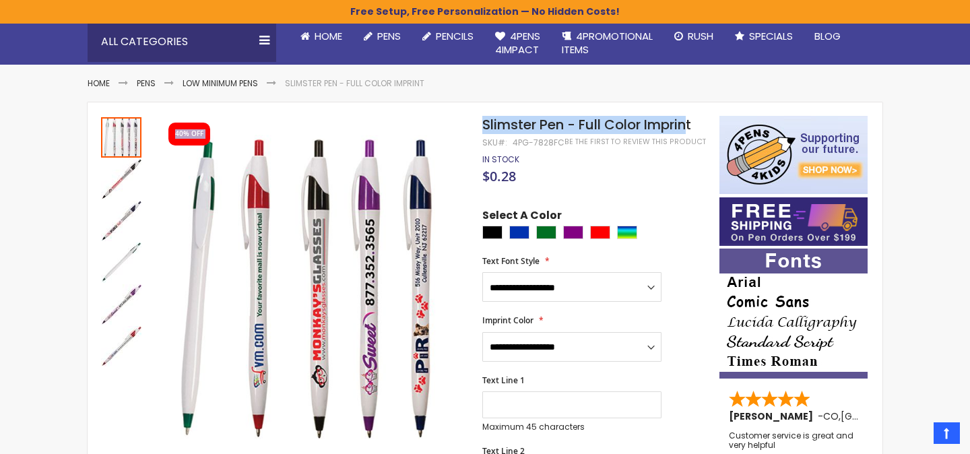
drag, startPoint x: 481, startPoint y: 121, endPoint x: 692, endPoint y: 125, distance: 210.8
drag, startPoint x: 700, startPoint y: 126, endPoint x: 482, endPoint y: 124, distance: 218.2
copy div "Skip to the end of the images gallery 40% OFF Skip to the beginning of the imag…"
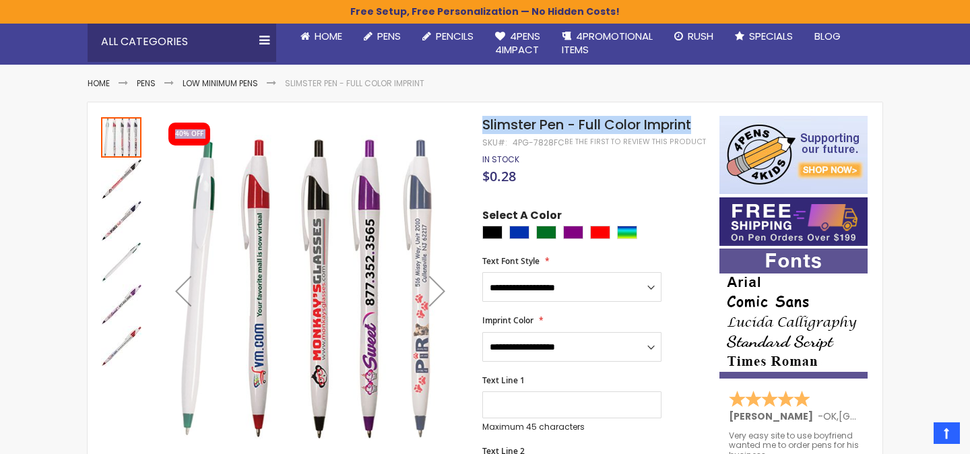
copy div "Skip to the end of the images gallery 40% OFF Skip to the beginning of the imag…"
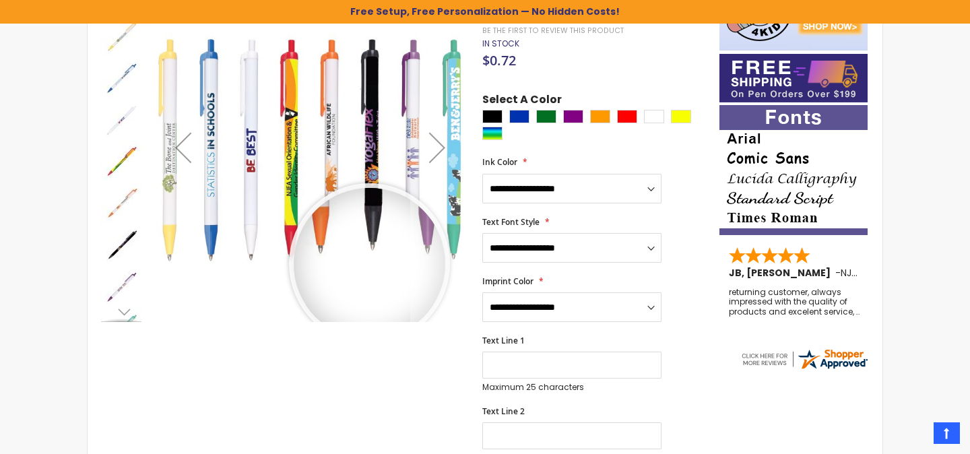
scroll to position [395, 0]
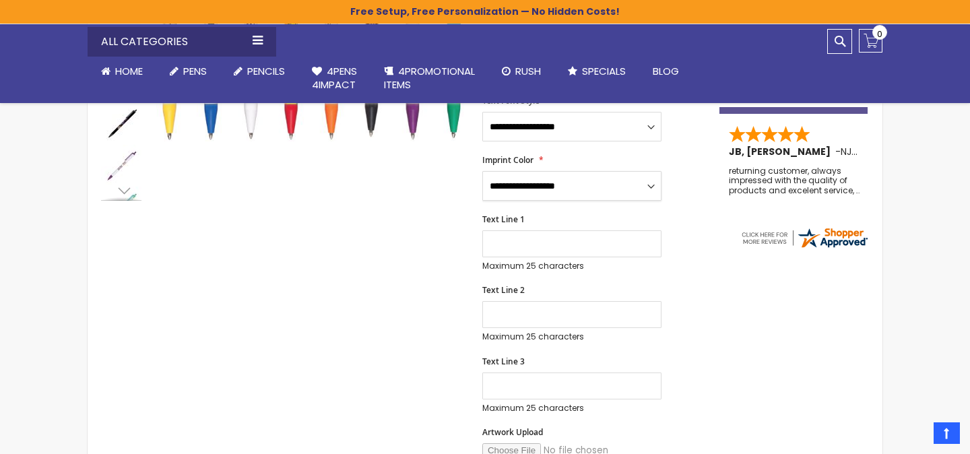
click at [534, 193] on select "**********" at bounding box center [571, 186] width 179 height 30
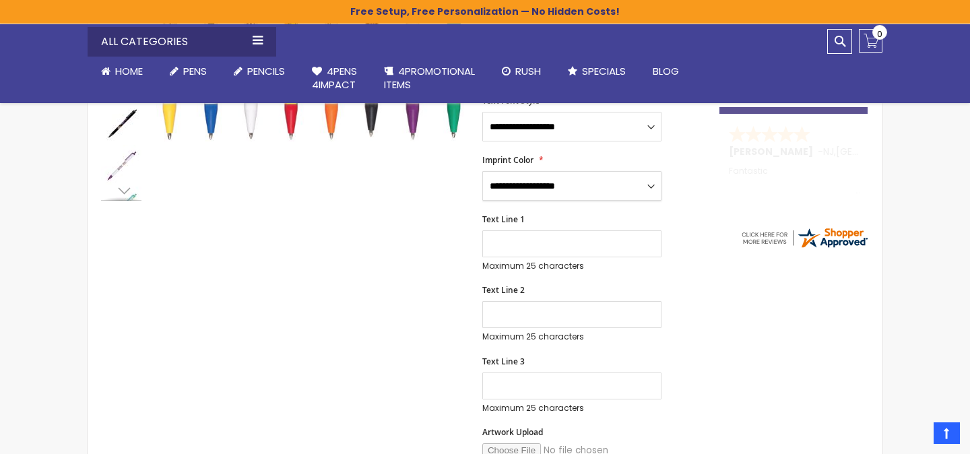
select select "*****"
click at [482, 171] on select "**********" at bounding box center [571, 186] width 179 height 30
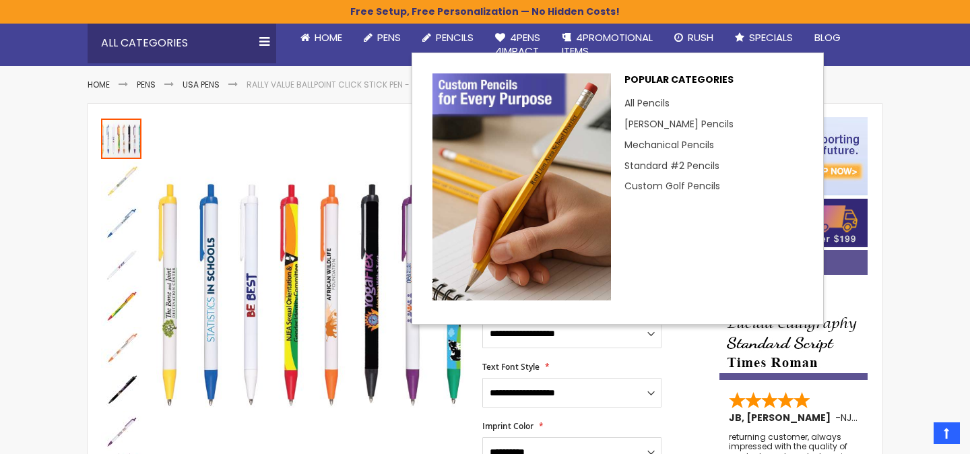
scroll to position [133, 0]
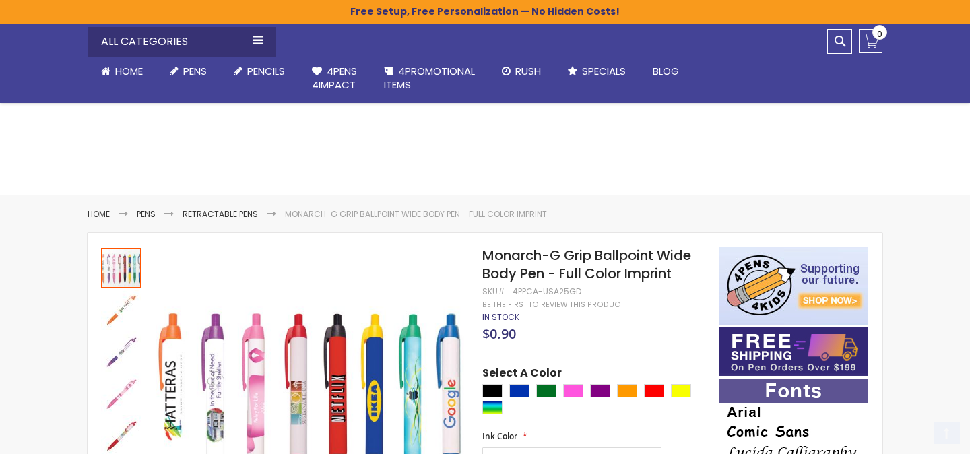
scroll to position [882, 0]
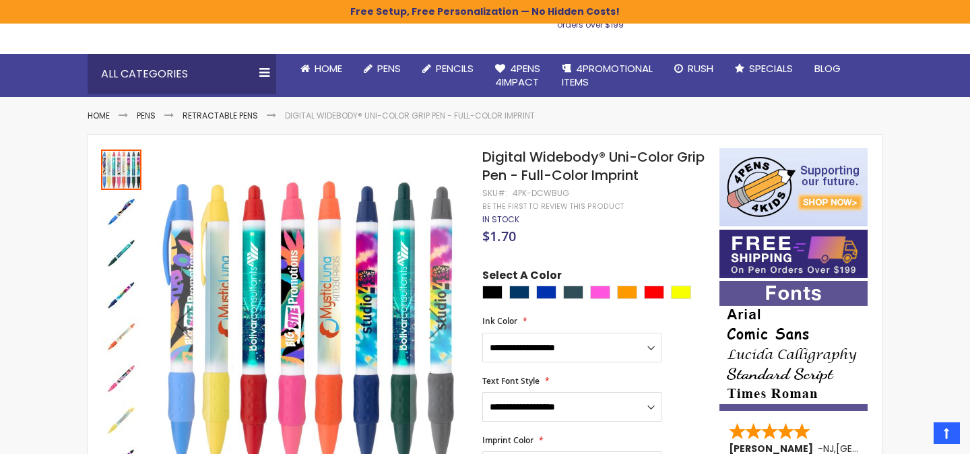
scroll to position [96, 0]
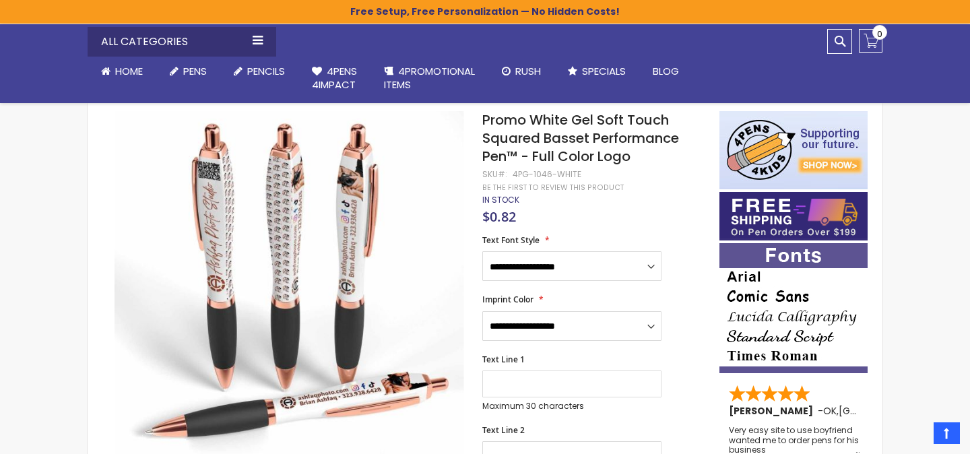
scroll to position [10, 0]
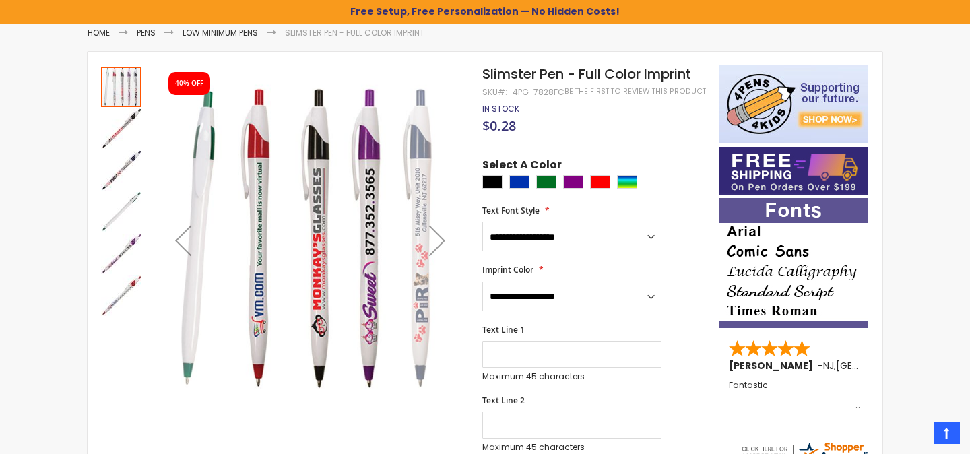
scroll to position [172, 0]
